Goal: Go to known website: Access a specific website the user already knows

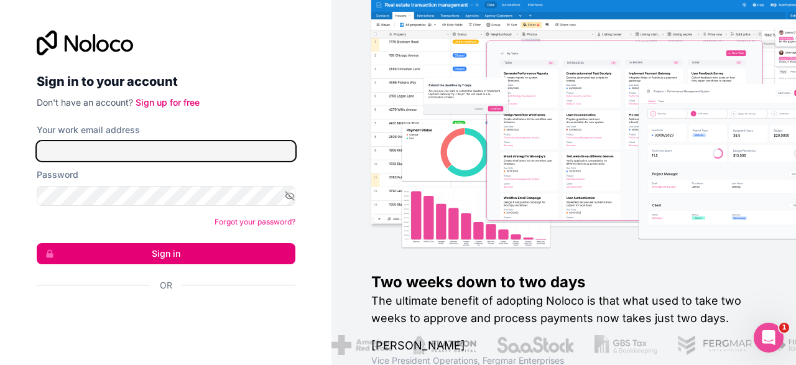
click at [185, 156] on input "Your work email address" at bounding box center [166, 151] width 259 height 20
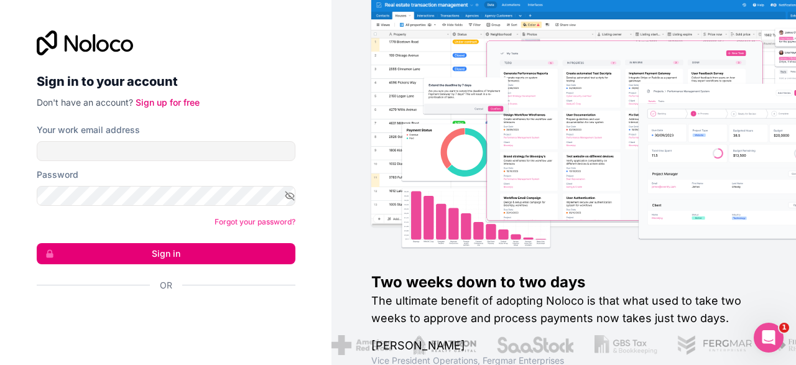
click at [778, 267] on div "Two weeks down to two days The ultimate benefit of adopting Noloco is that what…" at bounding box center [603, 182] width 465 height 369
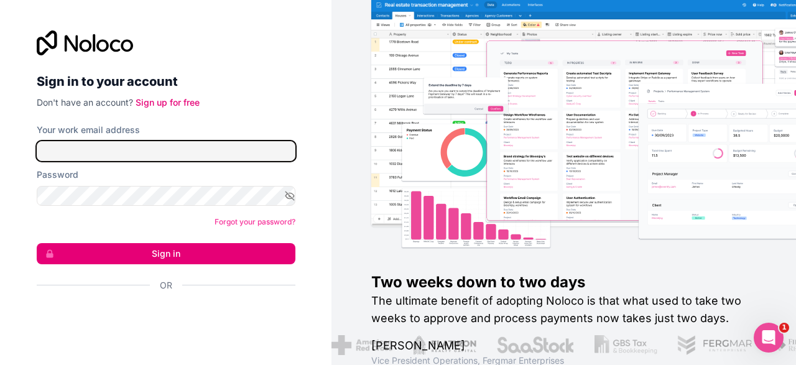
click at [132, 148] on input "Your work email address" at bounding box center [166, 151] width 259 height 20
type input "[EMAIL_ADDRESS][DOMAIN_NAME]"
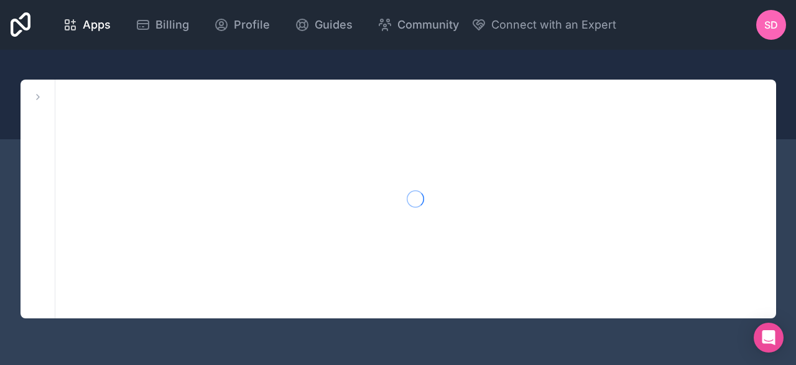
click at [162, 256] on div at bounding box center [415, 199] width 721 height 239
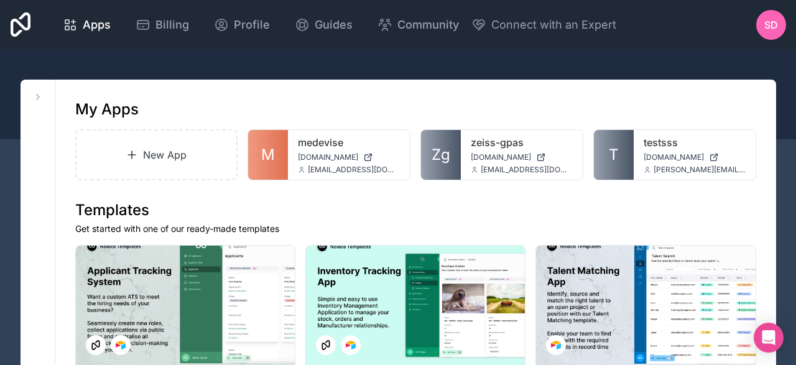
click at [322, 145] on link "medevise" at bounding box center [349, 142] width 102 height 15
